Goal: Information Seeking & Learning: Learn about a topic

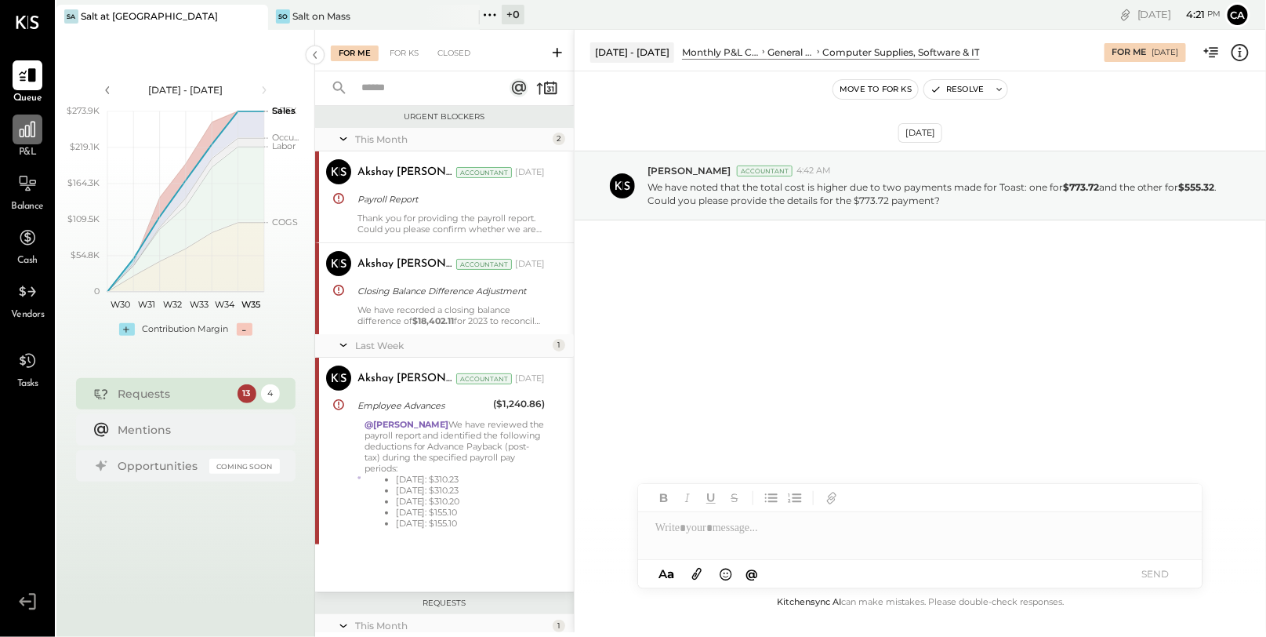
click at [31, 140] on div at bounding box center [28, 129] width 30 height 30
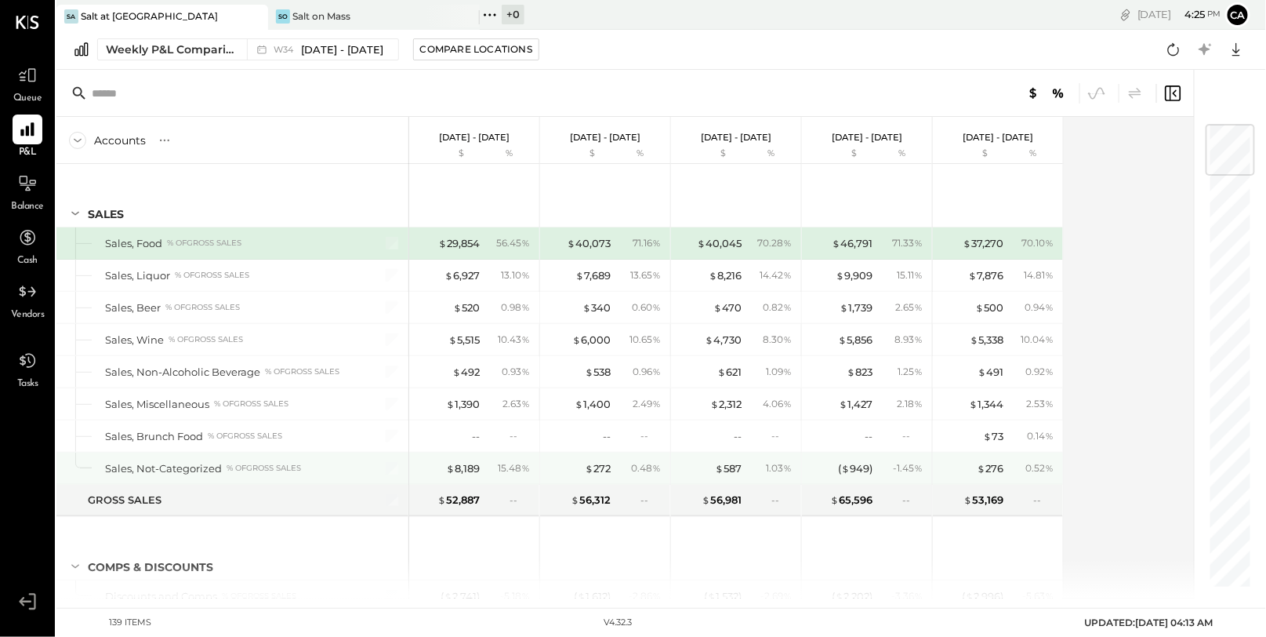
scroll to position [22, 0]
